Goal: Information Seeking & Learning: Learn about a topic

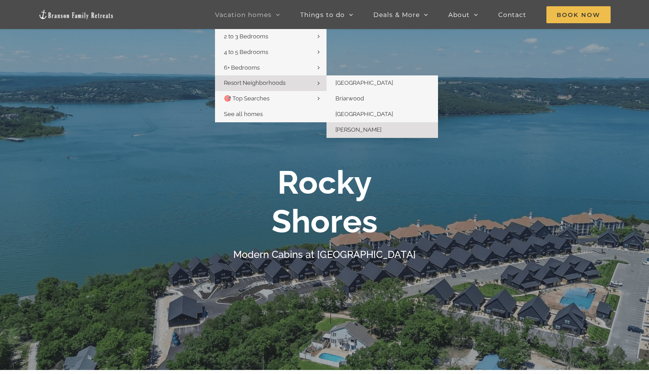
click at [281, 84] on span "Resort Neighborhoods" at bounding box center [255, 82] width 62 height 7
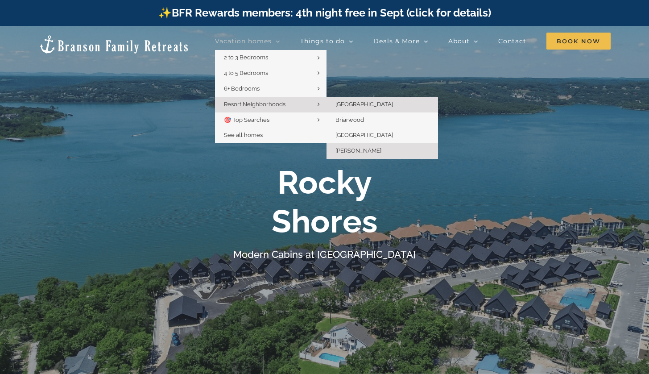
click at [379, 103] on link "[GEOGRAPHIC_DATA]" at bounding box center [381, 105] width 111 height 16
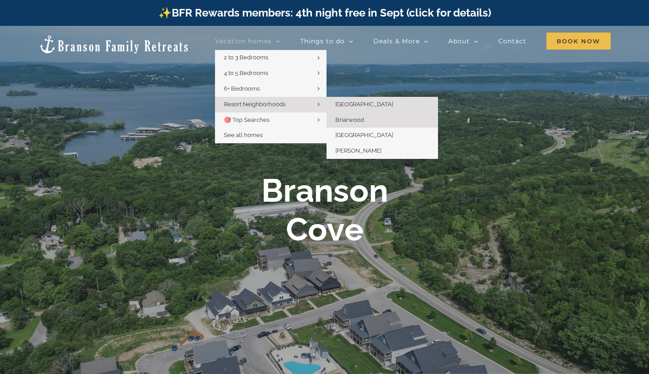
click at [343, 118] on span "Briarwood" at bounding box center [349, 119] width 29 height 7
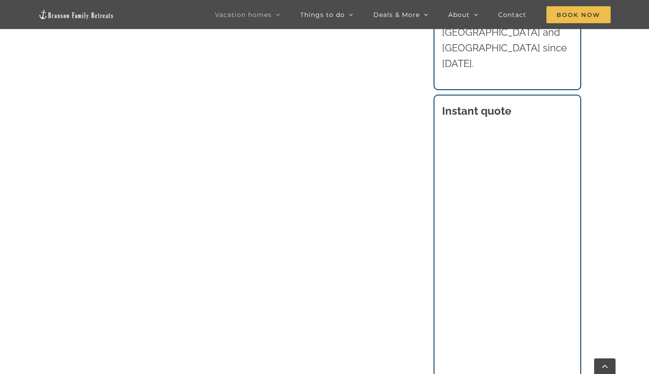
scroll to position [151, 0]
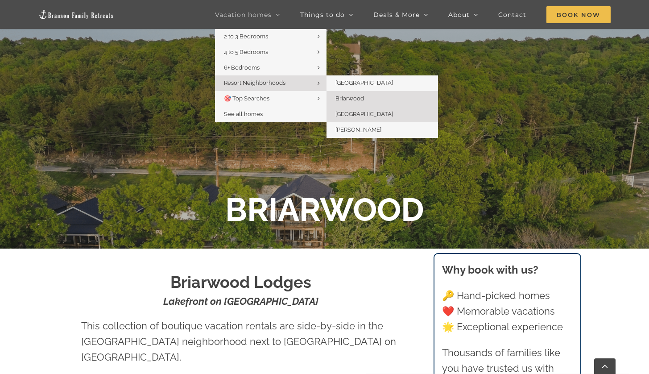
click at [348, 113] on span "[GEOGRAPHIC_DATA]" at bounding box center [364, 114] width 58 height 7
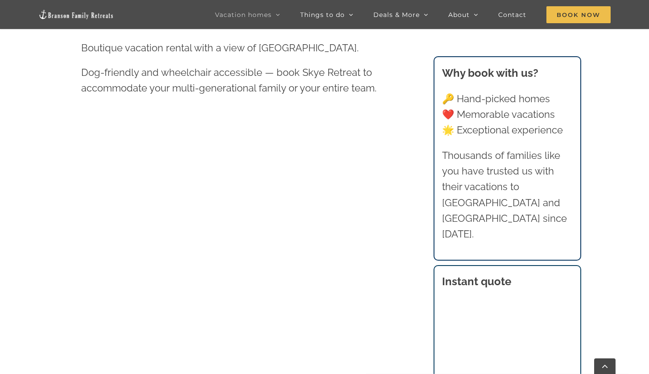
scroll to position [237, 0]
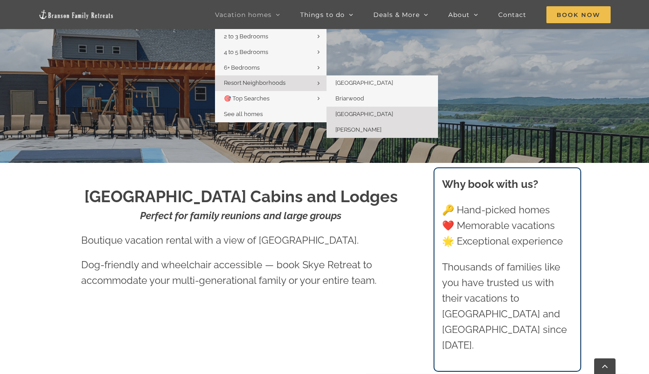
click at [355, 130] on span "[PERSON_NAME]" at bounding box center [358, 129] width 46 height 7
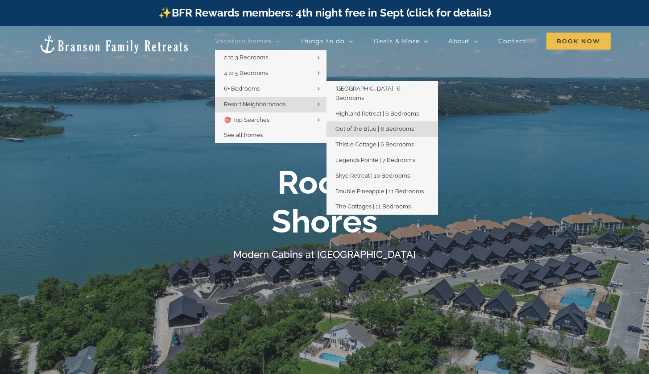
click at [363, 125] on span "Out of the Blue | 6 Bedrooms" at bounding box center [374, 128] width 78 height 7
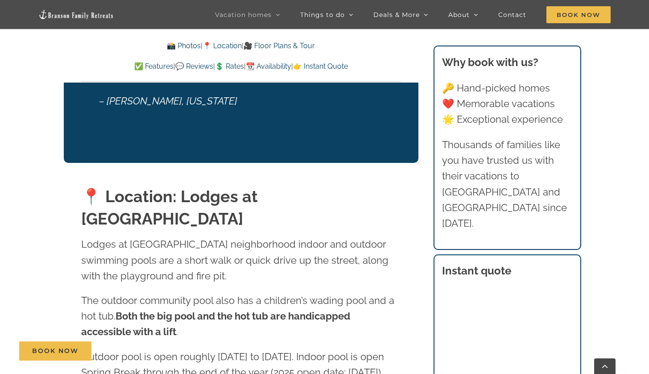
scroll to position [1930, 0]
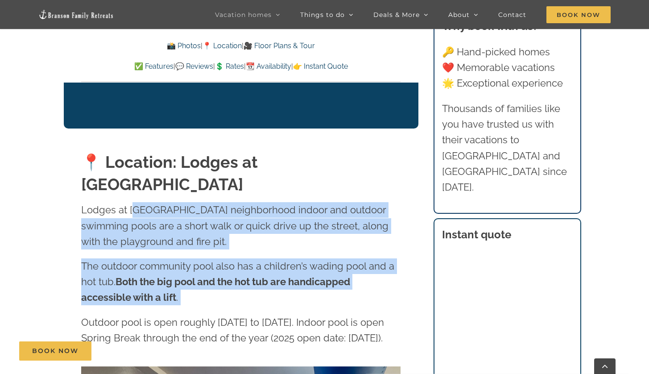
drag, startPoint x: 132, startPoint y: 166, endPoint x: 186, endPoint y: 263, distance: 110.8
click at [186, 263] on div "Lodges at Table Rock Lake neighborhood indoor and outdoor swimming pools are a …" at bounding box center [240, 278] width 319 height 153
copy div "able Rock Lake neighborhood indoor and outdoor swimming pools are a short walk …"
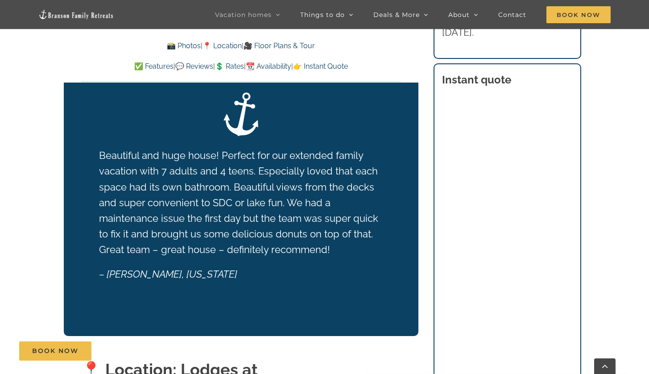
scroll to position [1900, 0]
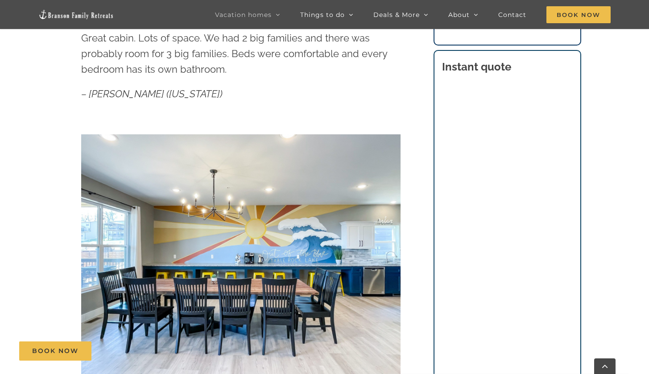
scroll to position [0, 0]
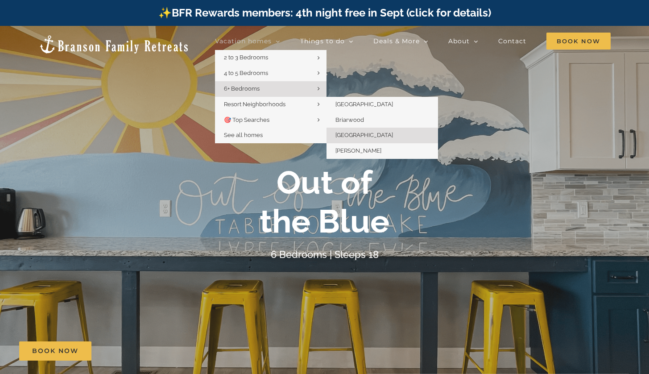
click at [346, 135] on span "[GEOGRAPHIC_DATA]" at bounding box center [364, 135] width 58 height 7
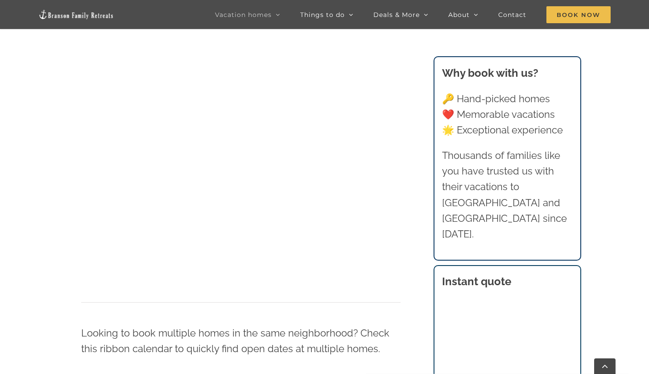
scroll to position [314, 0]
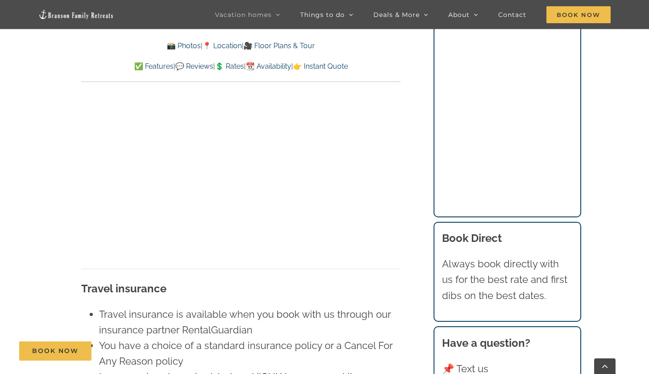
scroll to position [6156, 0]
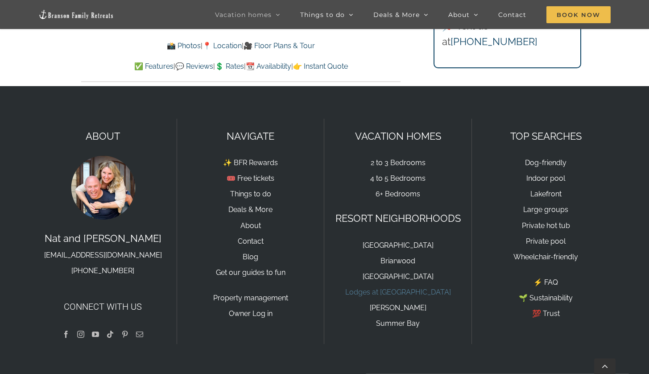
click at [387, 288] on link "Lodges at [GEOGRAPHIC_DATA]" at bounding box center [398, 292] width 106 height 8
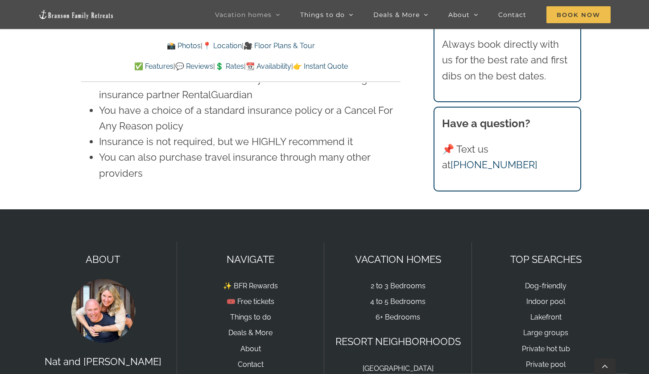
scroll to position [6156, 0]
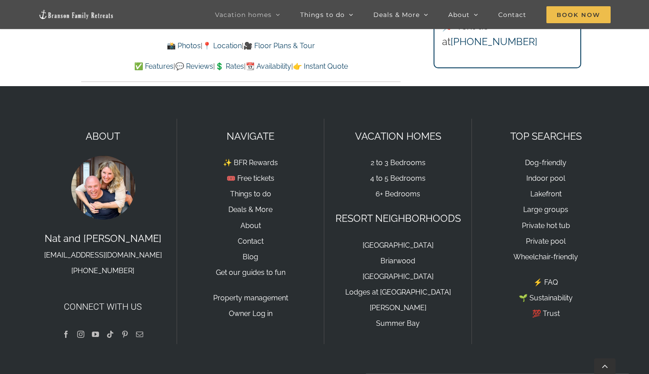
click at [376, 288] on link "Lodges at [GEOGRAPHIC_DATA]" at bounding box center [398, 292] width 106 height 8
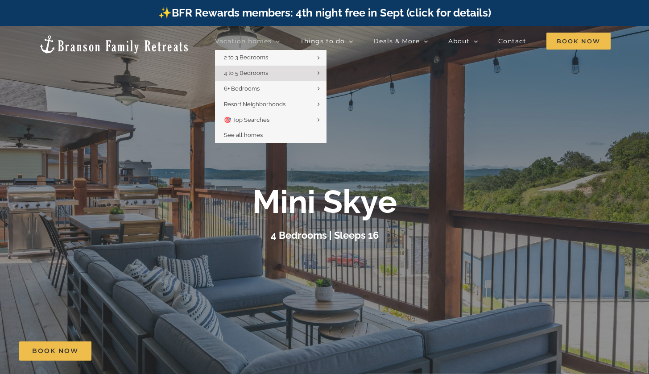
click at [249, 40] on span "Vacation homes" at bounding box center [243, 41] width 57 height 6
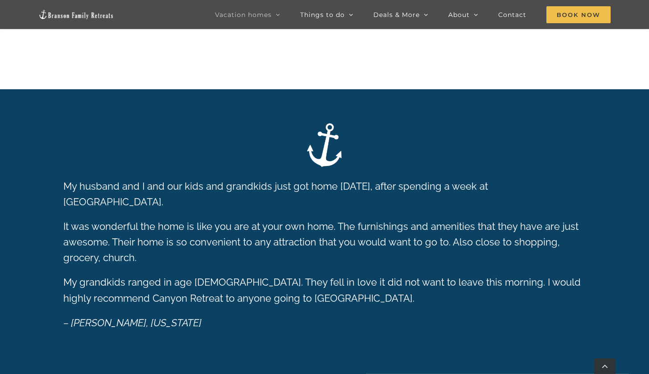
scroll to position [1560, 0]
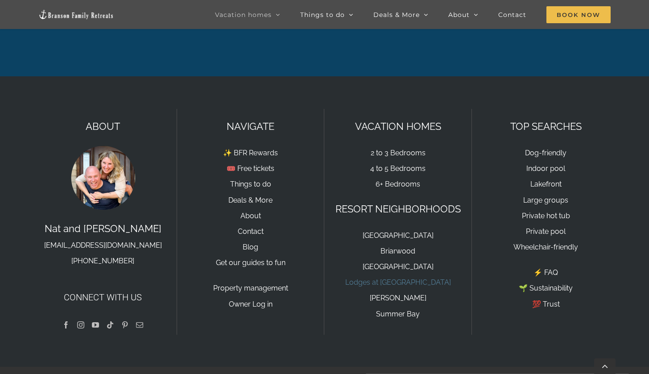
click at [385, 278] on link "Lodges at [GEOGRAPHIC_DATA]" at bounding box center [398, 282] width 106 height 8
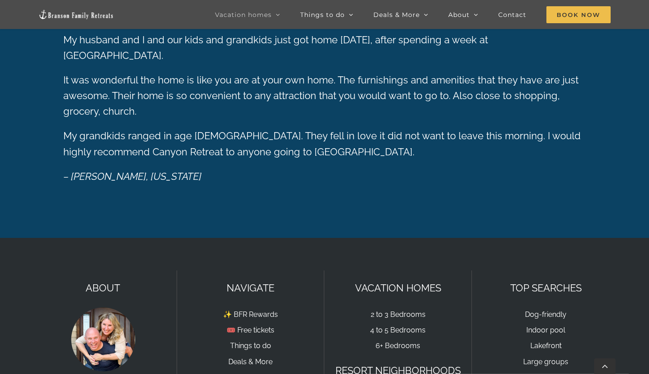
scroll to position [1509, 0]
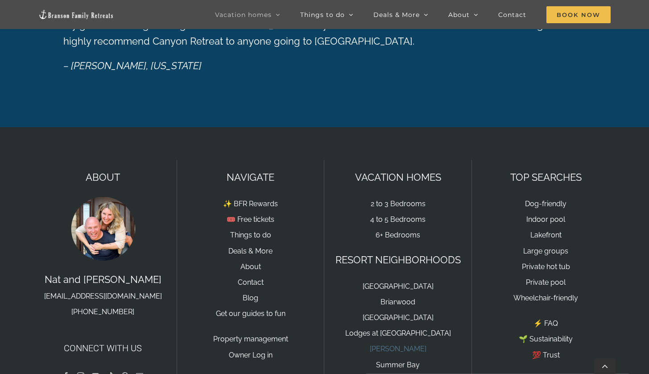
click at [396, 344] on link "[PERSON_NAME]" at bounding box center [398, 348] width 57 height 8
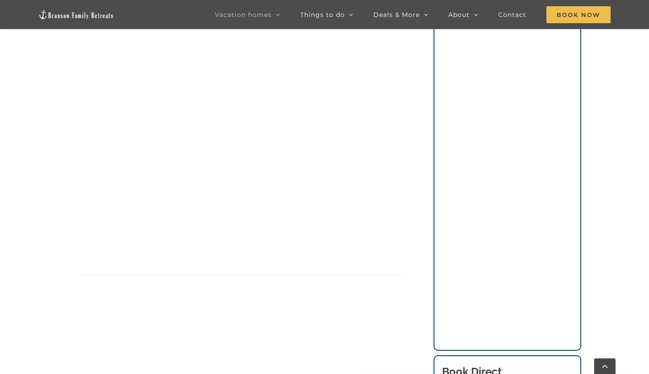
scroll to position [3105, 0]
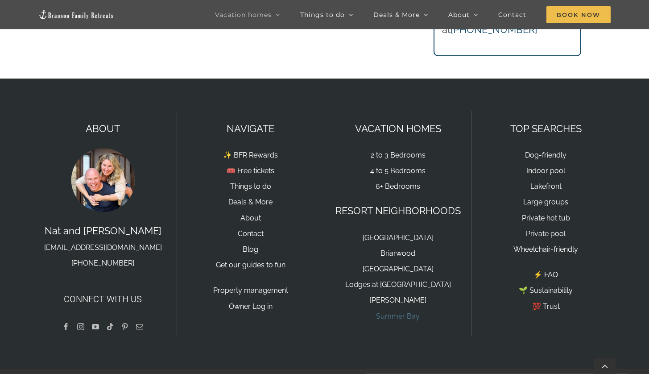
click at [394, 312] on link "Summer Bay" at bounding box center [398, 316] width 44 height 8
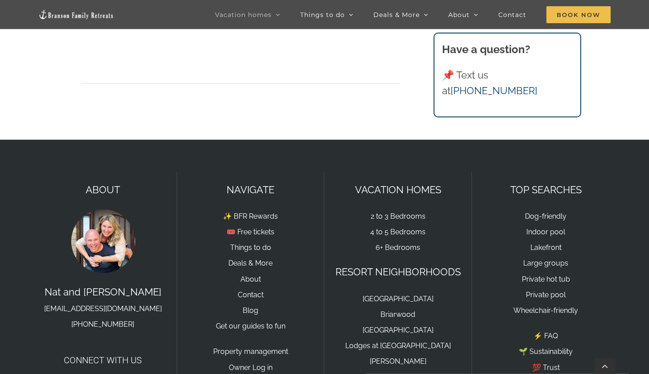
scroll to position [3105, 0]
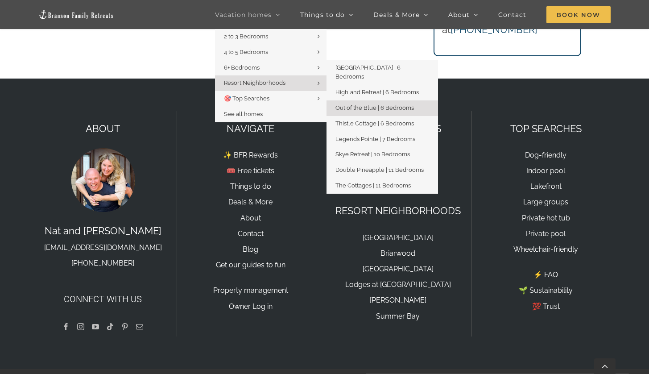
click at [357, 104] on span "Out of the Blue | 6 Bedrooms" at bounding box center [374, 107] width 78 height 7
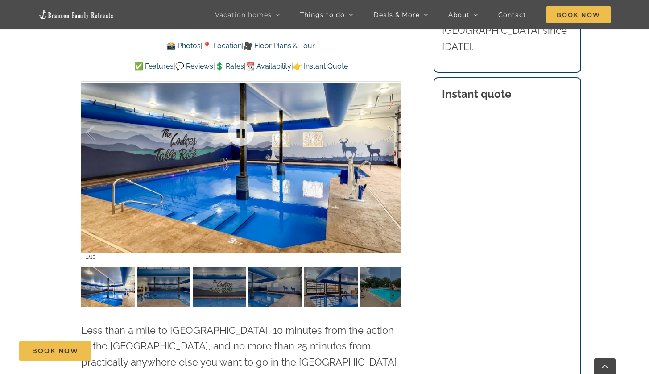
scroll to position [2200, 0]
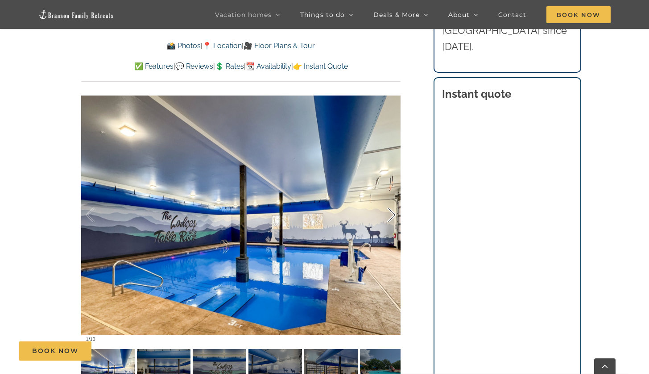
click at [393, 187] on div at bounding box center [382, 214] width 28 height 55
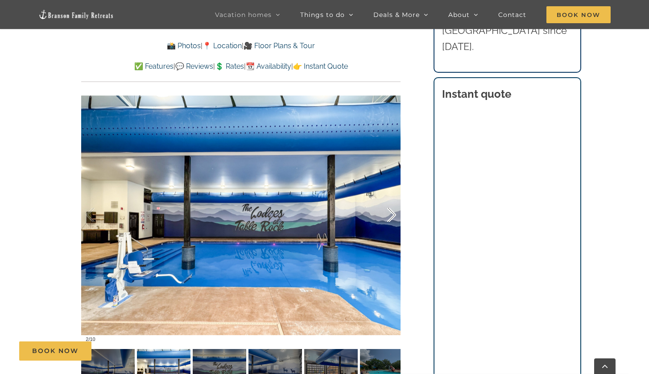
click at [393, 187] on div at bounding box center [382, 214] width 28 height 55
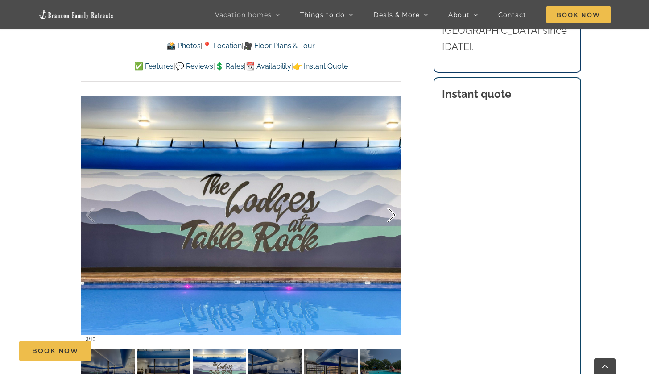
click at [393, 187] on div at bounding box center [382, 214] width 28 height 55
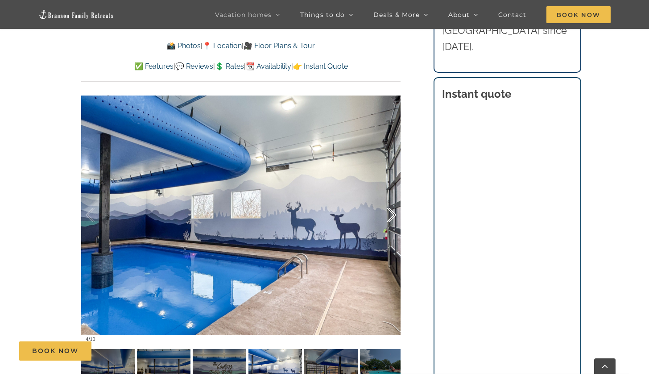
click at [393, 187] on div at bounding box center [382, 214] width 28 height 55
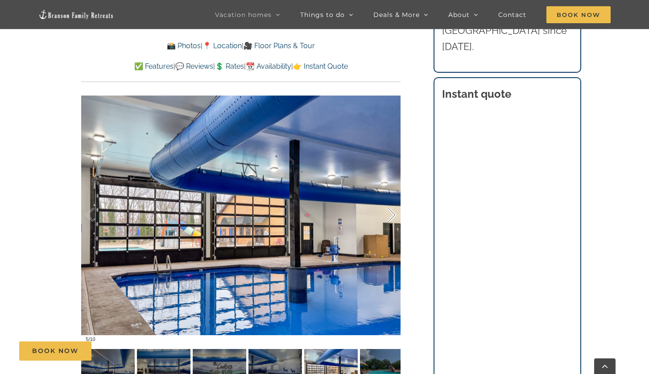
click at [393, 187] on div at bounding box center [382, 214] width 28 height 55
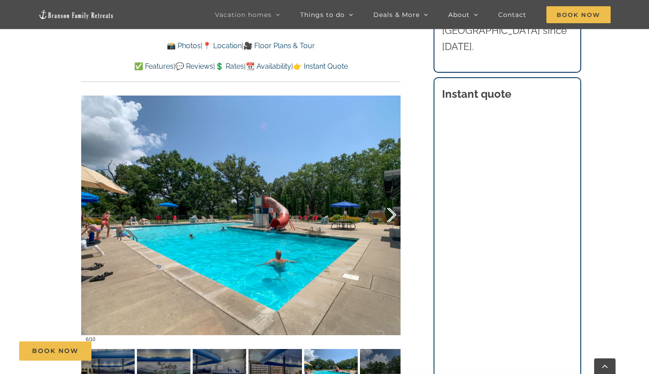
click at [393, 187] on div at bounding box center [382, 214] width 28 height 55
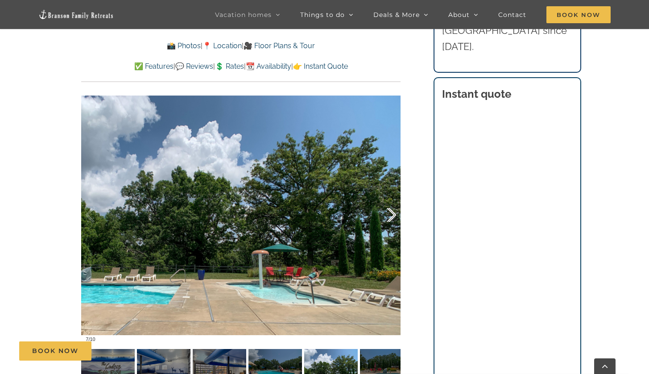
click at [393, 187] on div at bounding box center [382, 214] width 28 height 55
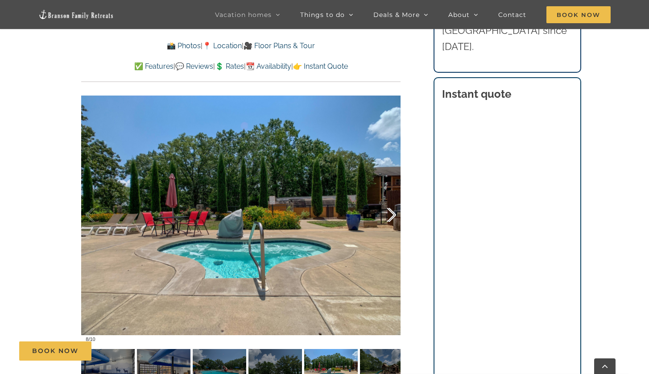
click at [393, 187] on div at bounding box center [382, 214] width 28 height 55
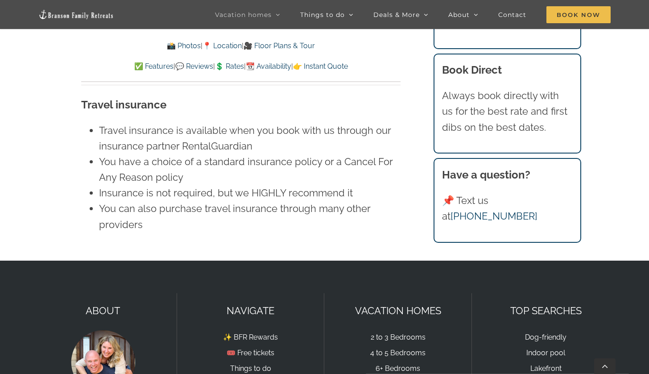
scroll to position [6269, 0]
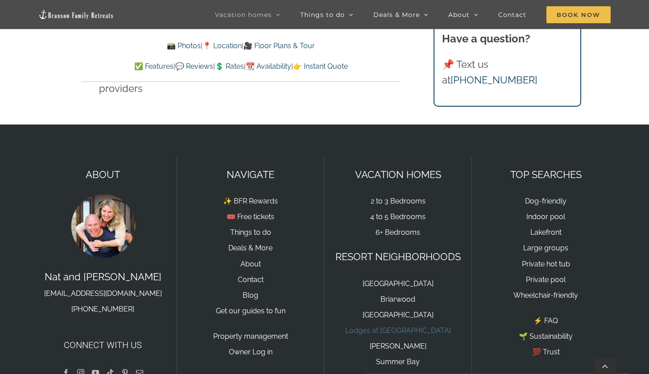
click at [401, 326] on link "Lodges at [GEOGRAPHIC_DATA]" at bounding box center [398, 330] width 106 height 8
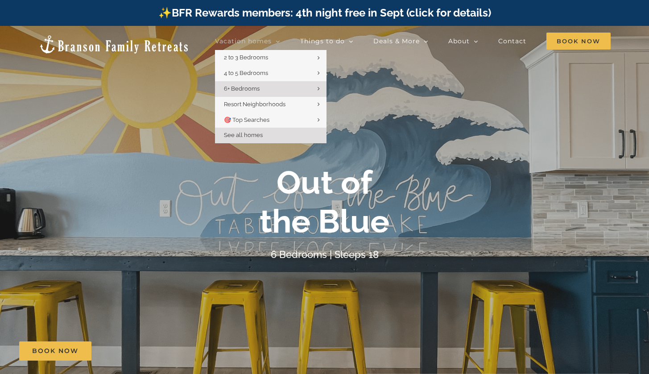
click at [273, 132] on link "See all homes" at bounding box center [270, 136] width 111 height 16
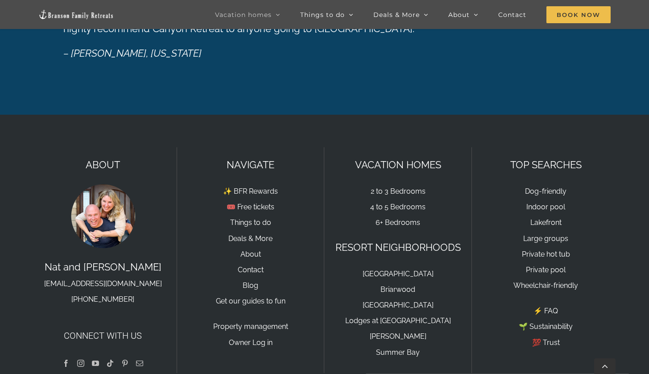
scroll to position [1560, 0]
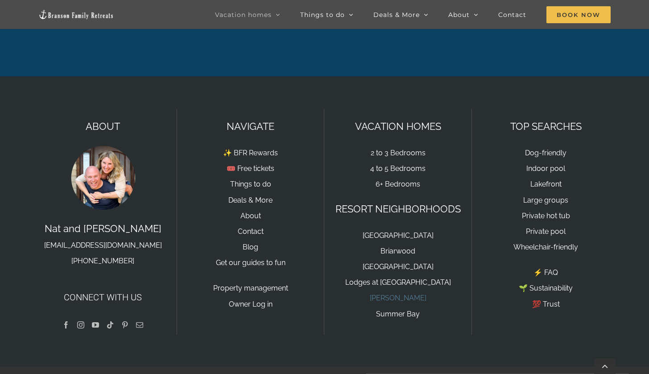
click at [406, 293] on link "[PERSON_NAME]" at bounding box center [398, 297] width 57 height 8
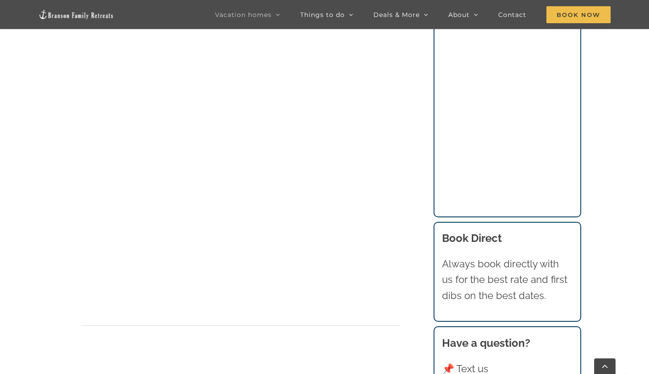
scroll to position [3105, 0]
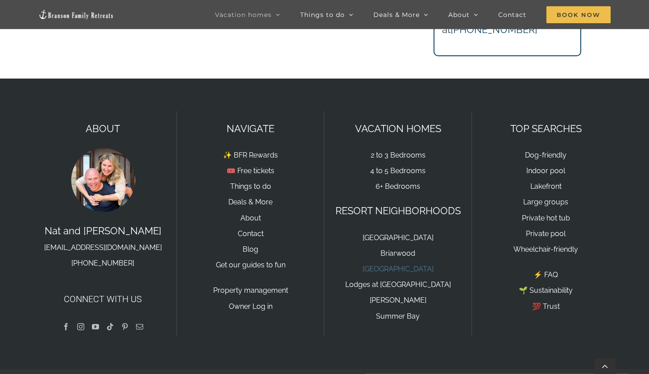
click at [398, 264] on link "[GEOGRAPHIC_DATA]" at bounding box center [398, 268] width 71 height 8
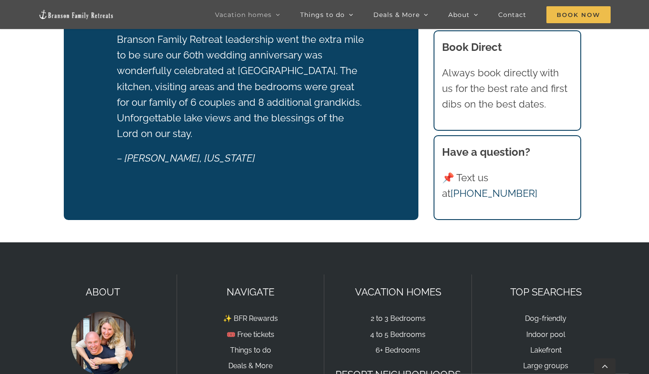
scroll to position [1974, 0]
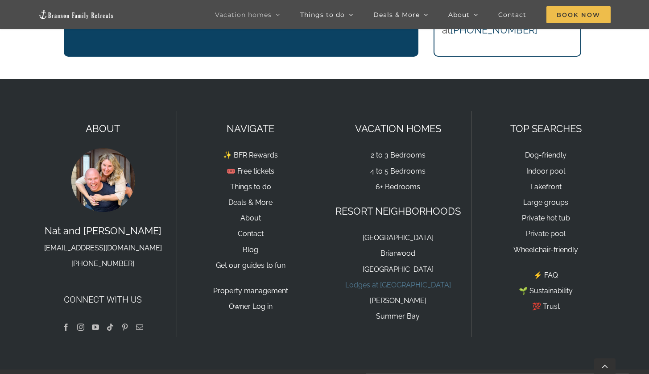
click at [401, 280] on link "Lodges at [GEOGRAPHIC_DATA]" at bounding box center [398, 284] width 106 height 8
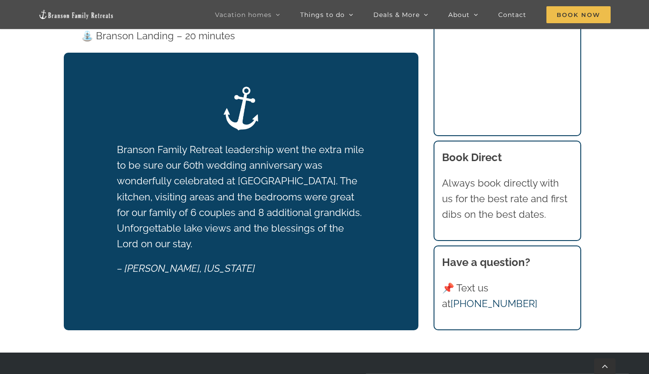
scroll to position [1974, 0]
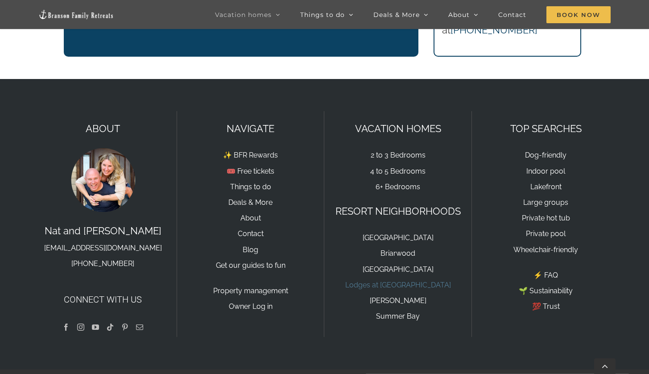
click at [366, 280] on link "Lodges at [GEOGRAPHIC_DATA]" at bounding box center [398, 284] width 106 height 8
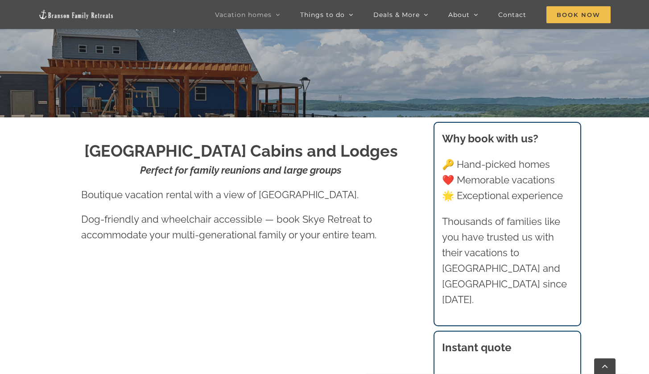
scroll to position [302, 0]
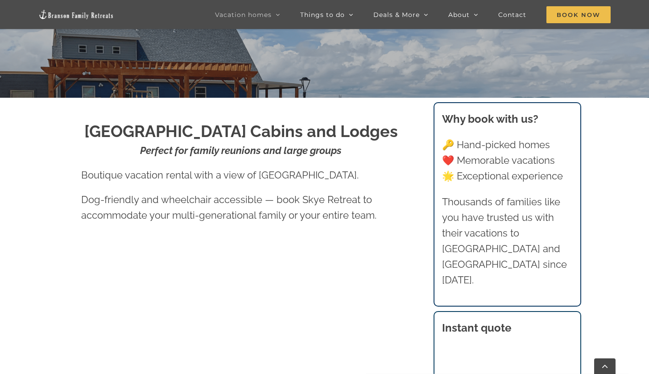
click at [82, 16] on img at bounding box center [76, 14] width 76 height 10
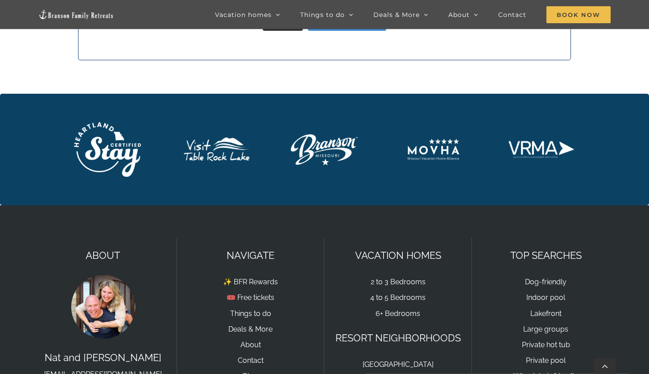
scroll to position [3018, 0]
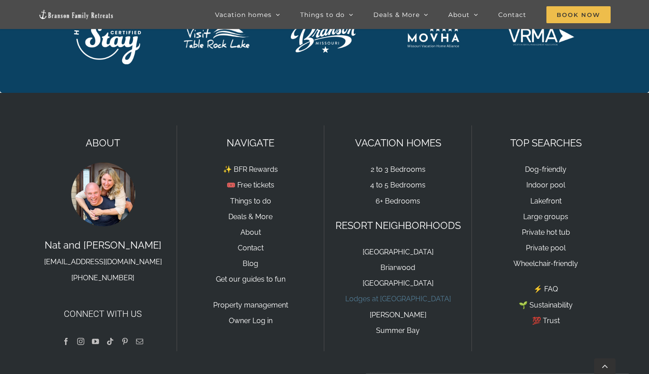
click at [399, 294] on link "Lodges at [GEOGRAPHIC_DATA]" at bounding box center [398, 298] width 106 height 8
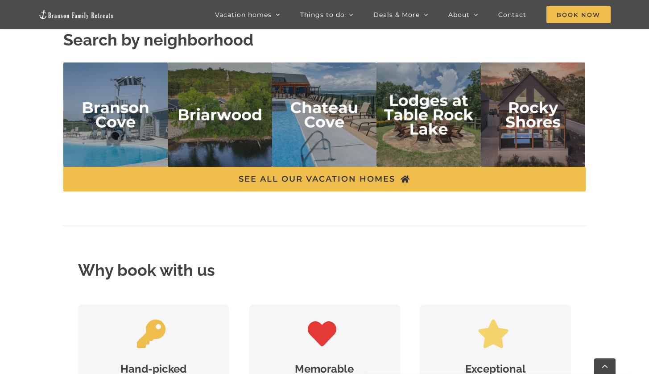
scroll to position [2086, 0]
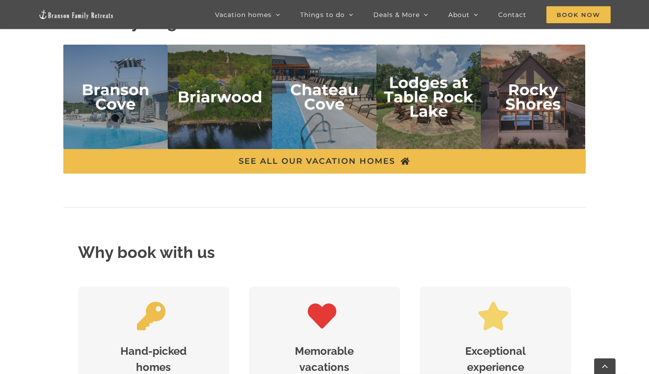
click at [421, 103] on img "Lodges at Table Rock Lake" at bounding box center [428, 97] width 104 height 104
click at [428, 81] on img "Lodges at Table Rock Lake" at bounding box center [428, 97] width 104 height 104
click at [428, 94] on img "Lodges at Table Rock Lake" at bounding box center [428, 97] width 104 height 104
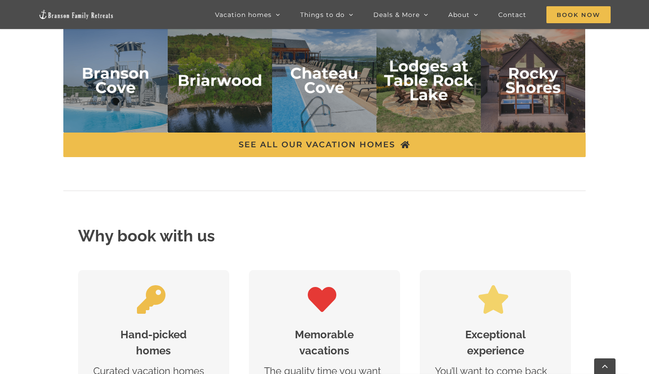
scroll to position [2012, 0]
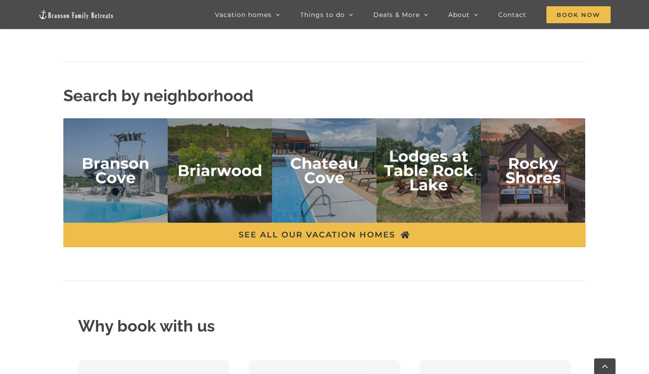
click at [417, 158] on img "Lodges at Table Rock Lake" at bounding box center [428, 170] width 104 height 104
click at [434, 173] on img "Lodges at Table Rock Lake" at bounding box center [428, 170] width 104 height 104
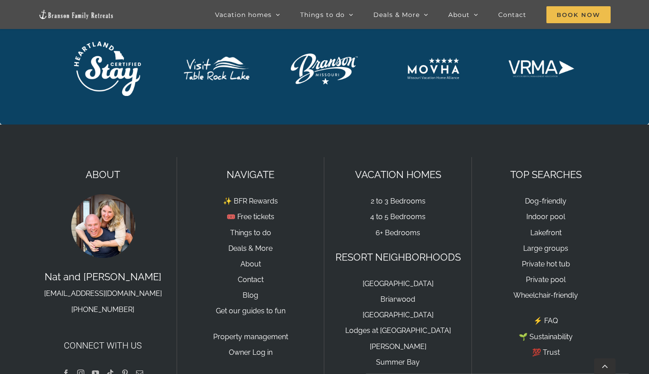
scroll to position [3018, 0]
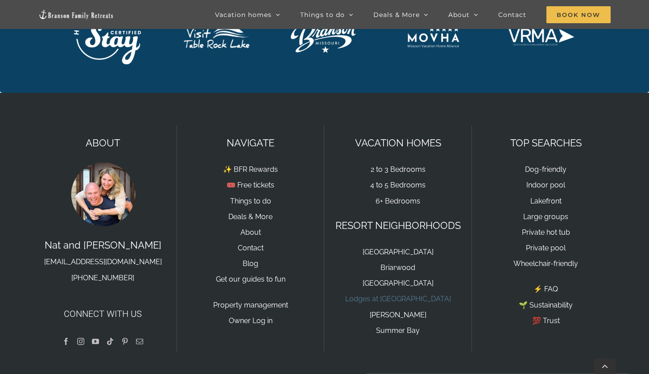
click at [406, 294] on link "Lodges at [GEOGRAPHIC_DATA]" at bounding box center [398, 298] width 106 height 8
click at [397, 294] on link "Lodges at [GEOGRAPHIC_DATA]" at bounding box center [398, 298] width 106 height 8
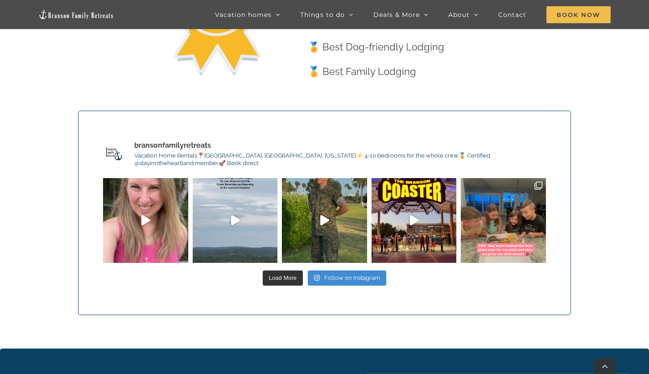
scroll to position [2649, 0]
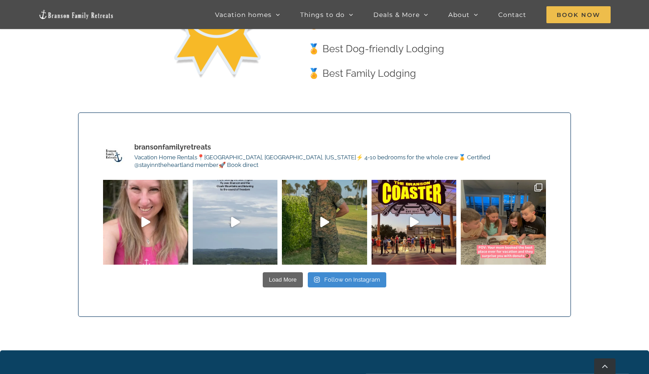
click at [272, 272] on button "Load More" at bounding box center [283, 279] width 40 height 15
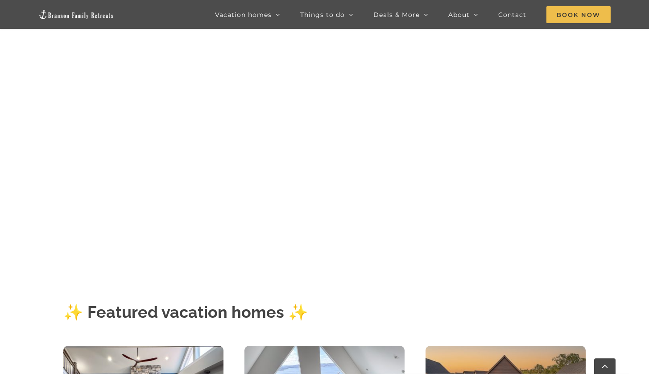
scroll to position [0, 0]
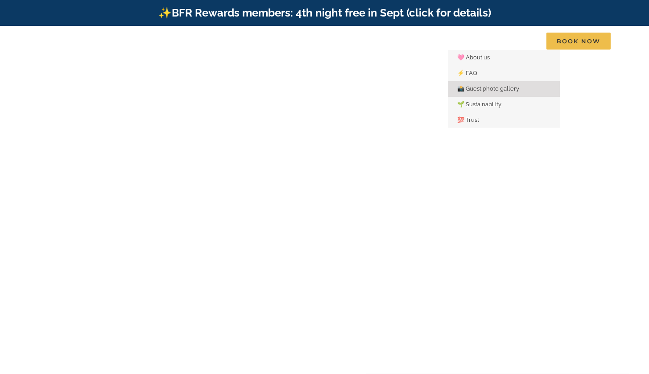
click at [480, 88] on span "📸 Guest photo gallery" at bounding box center [488, 88] width 62 height 7
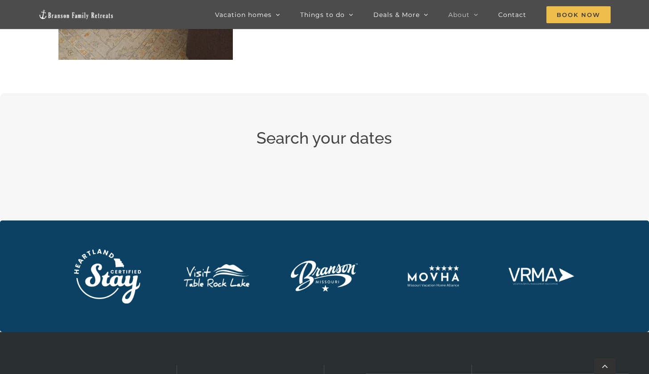
scroll to position [3897, 0]
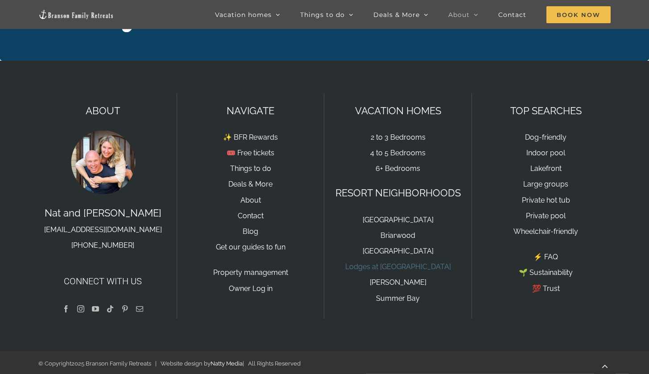
click at [431, 265] on link "Lodges at [GEOGRAPHIC_DATA]" at bounding box center [398, 266] width 106 height 8
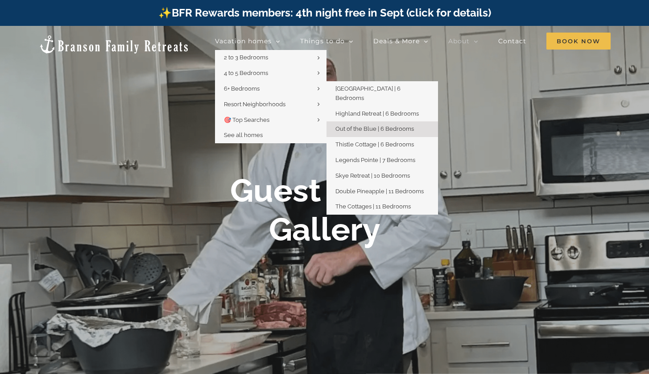
click at [369, 125] on span "Out of the Blue | 6 Bedrooms" at bounding box center [374, 128] width 78 height 7
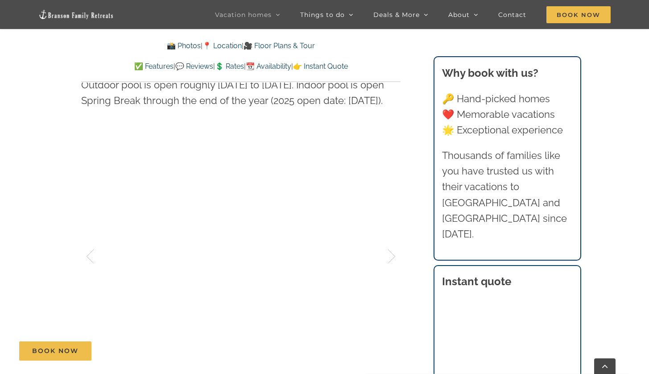
scroll to position [2277, 0]
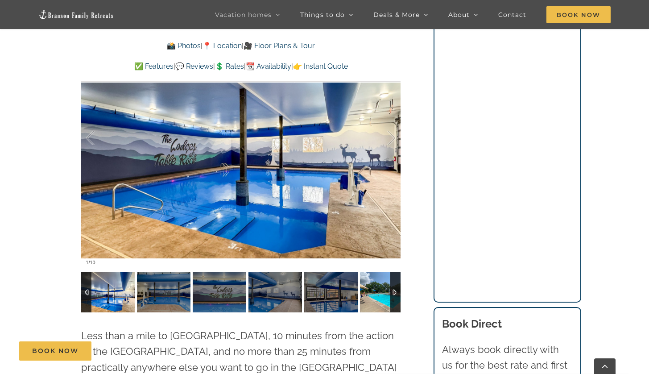
click at [382, 272] on img at bounding box center [387, 292] width 54 height 40
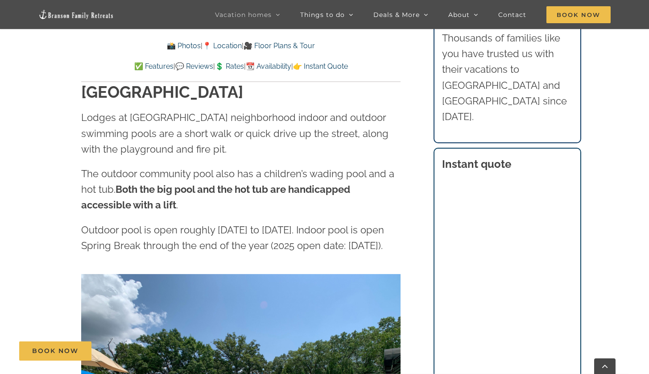
scroll to position [2037, 0]
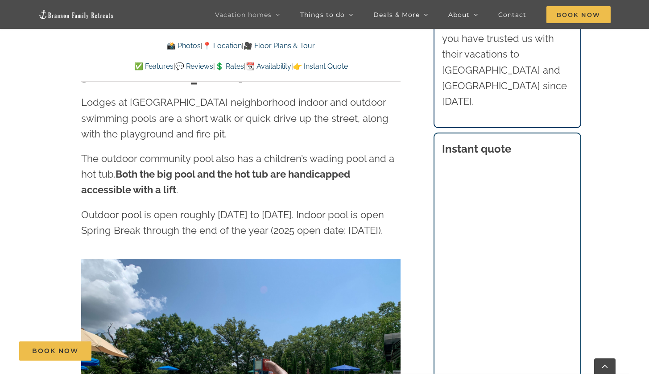
click at [392, 346] on div "Book Now" at bounding box center [331, 350] width 624 height 19
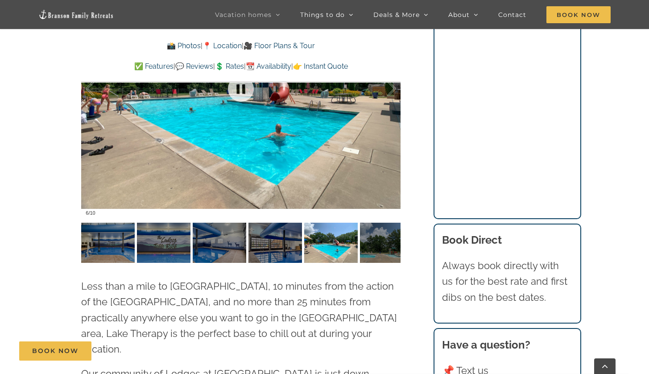
scroll to position [2253, 0]
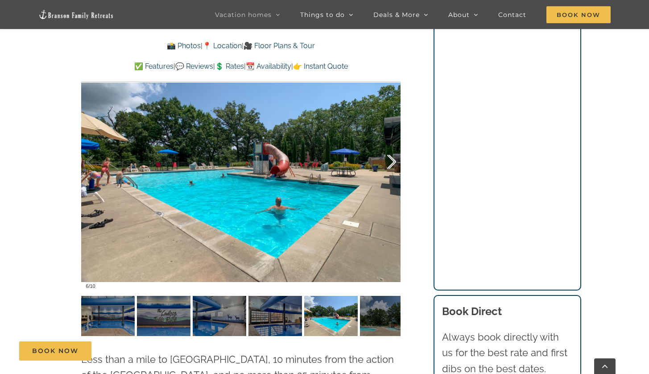
click at [387, 134] on div at bounding box center [382, 161] width 28 height 55
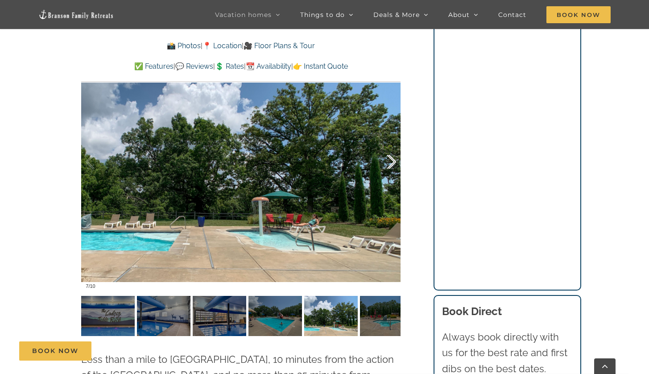
click at [387, 134] on div at bounding box center [382, 161] width 28 height 55
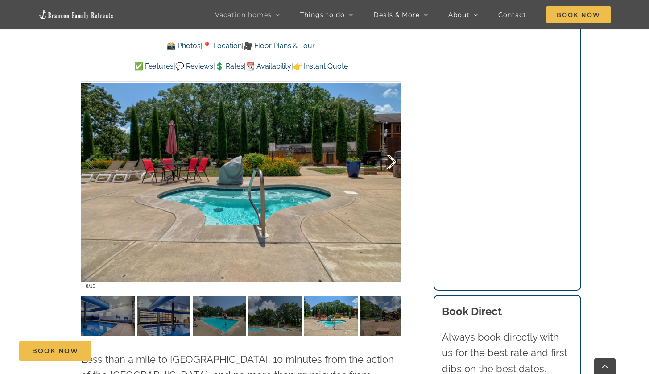
click at [387, 134] on div at bounding box center [382, 161] width 28 height 55
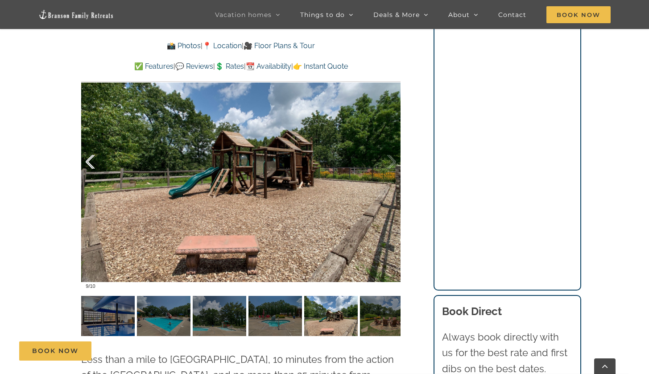
click at [87, 134] on div at bounding box center [100, 161] width 28 height 55
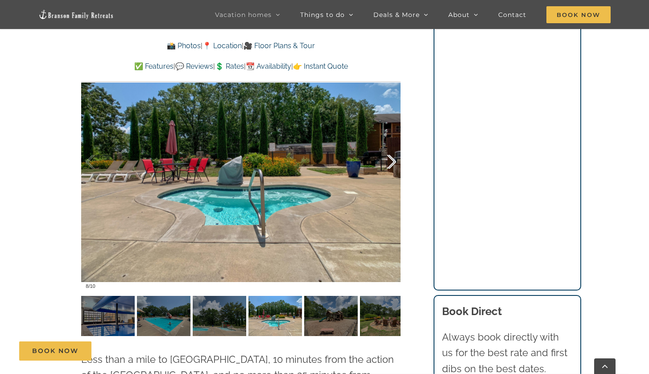
click at [386, 135] on div at bounding box center [382, 161] width 28 height 55
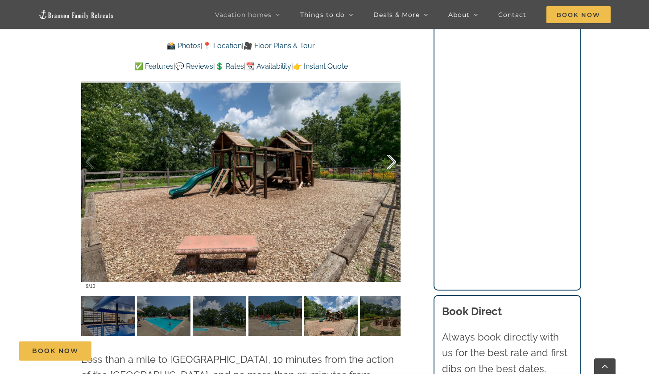
click at [386, 135] on div at bounding box center [382, 161] width 28 height 55
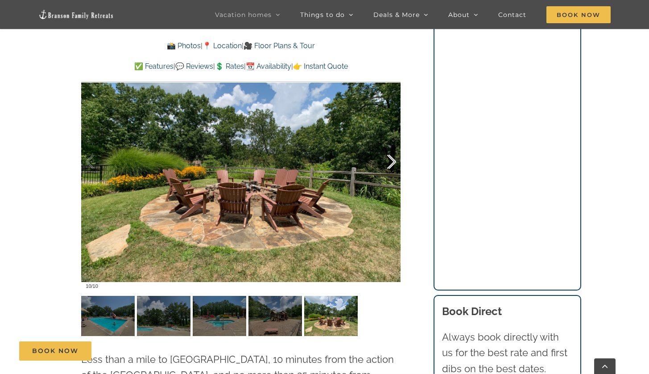
click at [386, 135] on div at bounding box center [382, 161] width 28 height 55
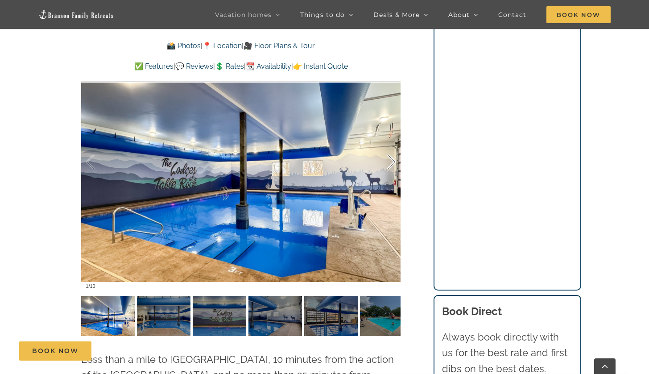
click at [387, 136] on div at bounding box center [382, 161] width 28 height 55
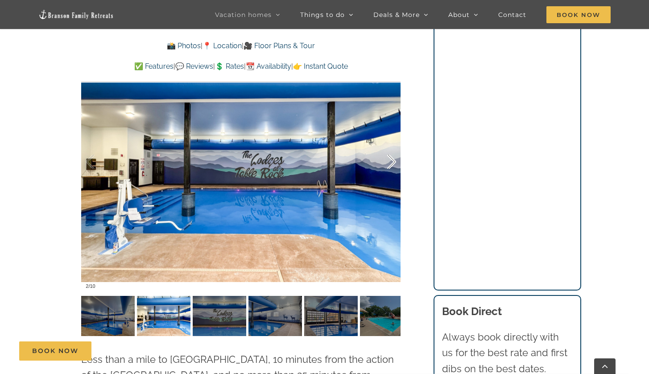
click at [387, 135] on div at bounding box center [382, 161] width 28 height 55
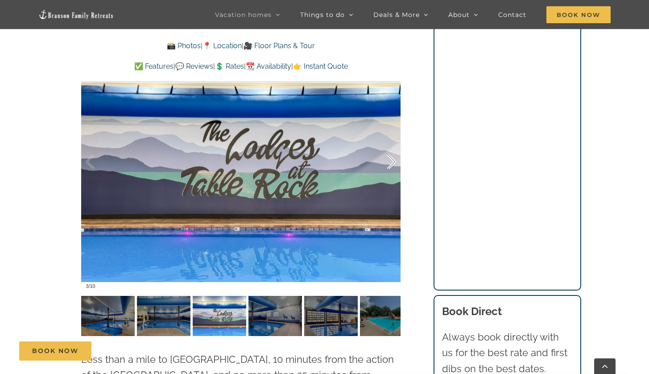
click at [387, 135] on div at bounding box center [382, 161] width 28 height 55
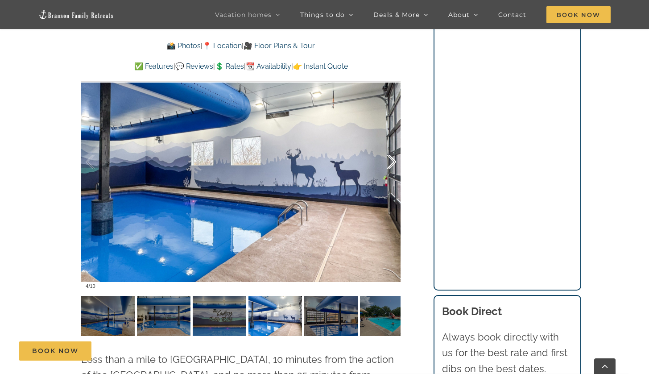
click at [387, 135] on div at bounding box center [382, 161] width 28 height 55
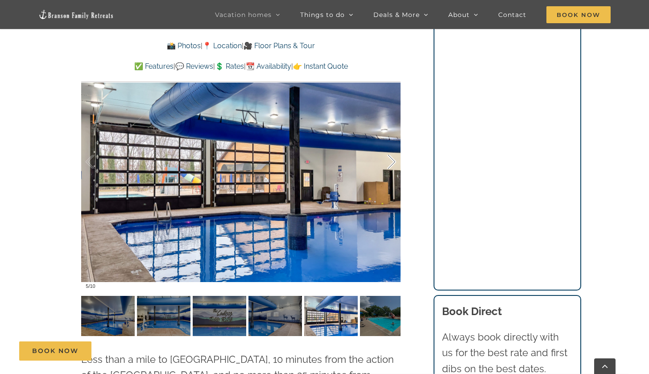
click at [387, 135] on div at bounding box center [382, 161] width 28 height 55
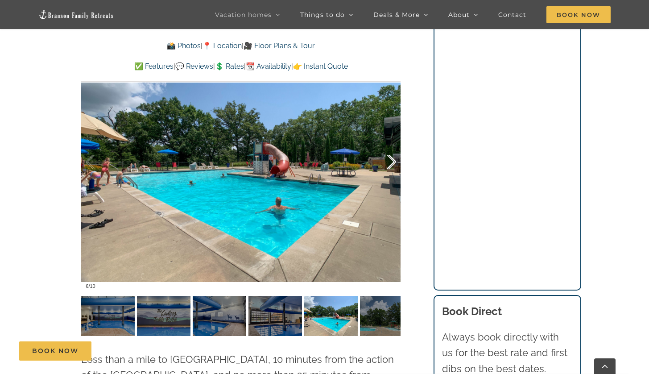
click at [387, 135] on div at bounding box center [382, 161] width 28 height 55
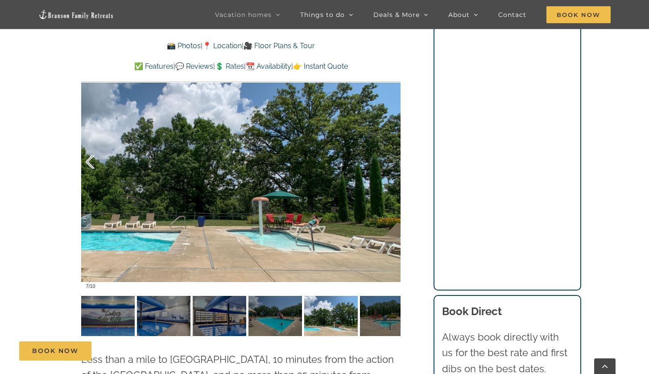
click at [93, 136] on div at bounding box center [100, 161] width 28 height 55
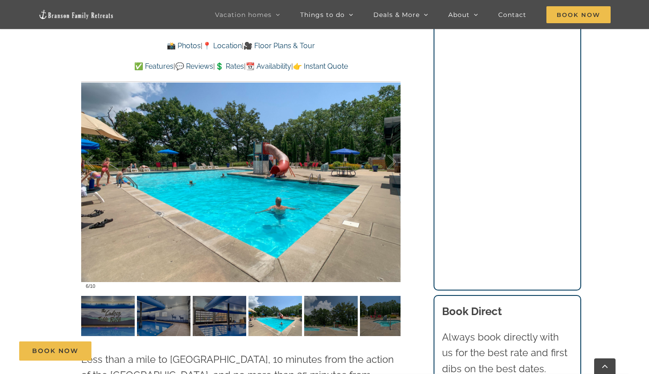
click at [410, 195] on div "📍 Location: Lodges at Table Rock Lake Lodges at Table Rock Lake neighborhood in…" at bounding box center [241, 225] width 355 height 841
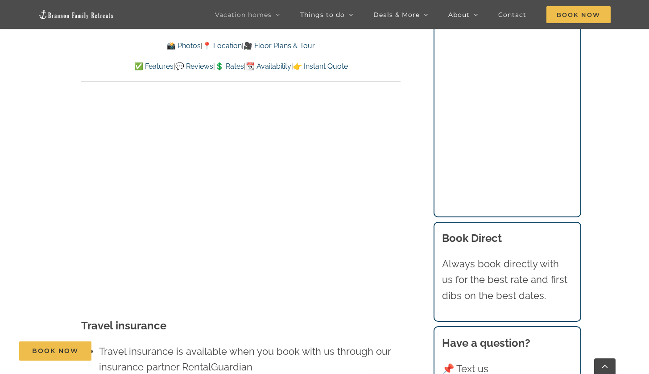
scroll to position [6269, 0]
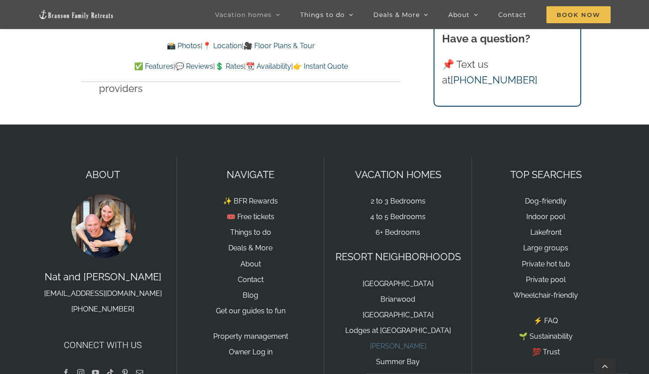
click at [399, 342] on link "[PERSON_NAME]" at bounding box center [398, 346] width 57 height 8
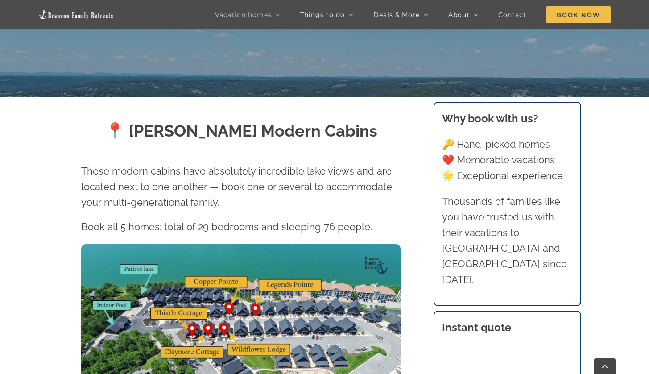
scroll to position [304, 0]
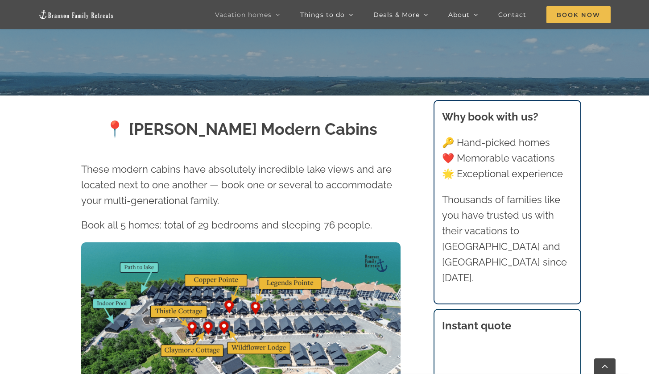
click at [194, 329] on img at bounding box center [240, 332] width 319 height 180
click at [218, 324] on img at bounding box center [240, 332] width 319 height 180
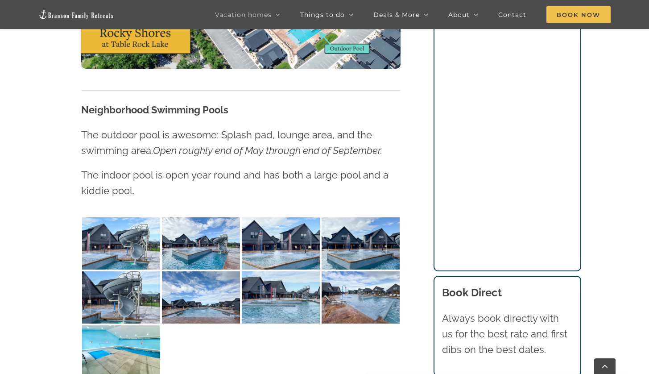
scroll to position [0, 0]
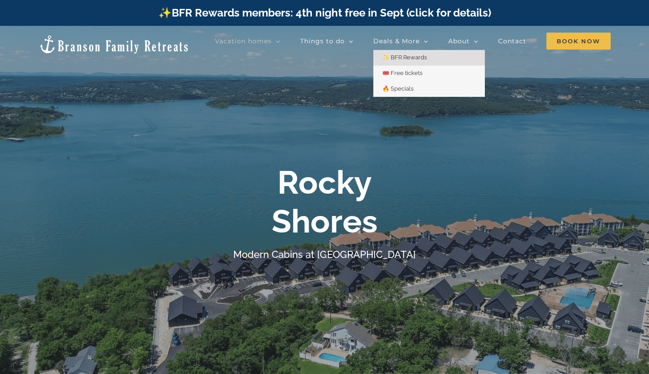
click at [399, 59] on span "✨ BFR Rewards" at bounding box center [404, 57] width 45 height 7
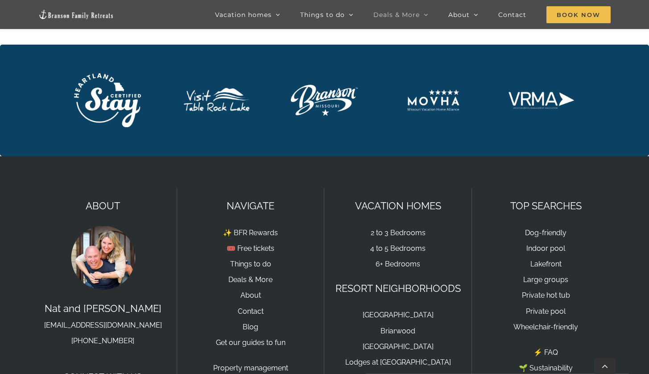
scroll to position [1522, 0]
